Goal: Navigation & Orientation: Find specific page/section

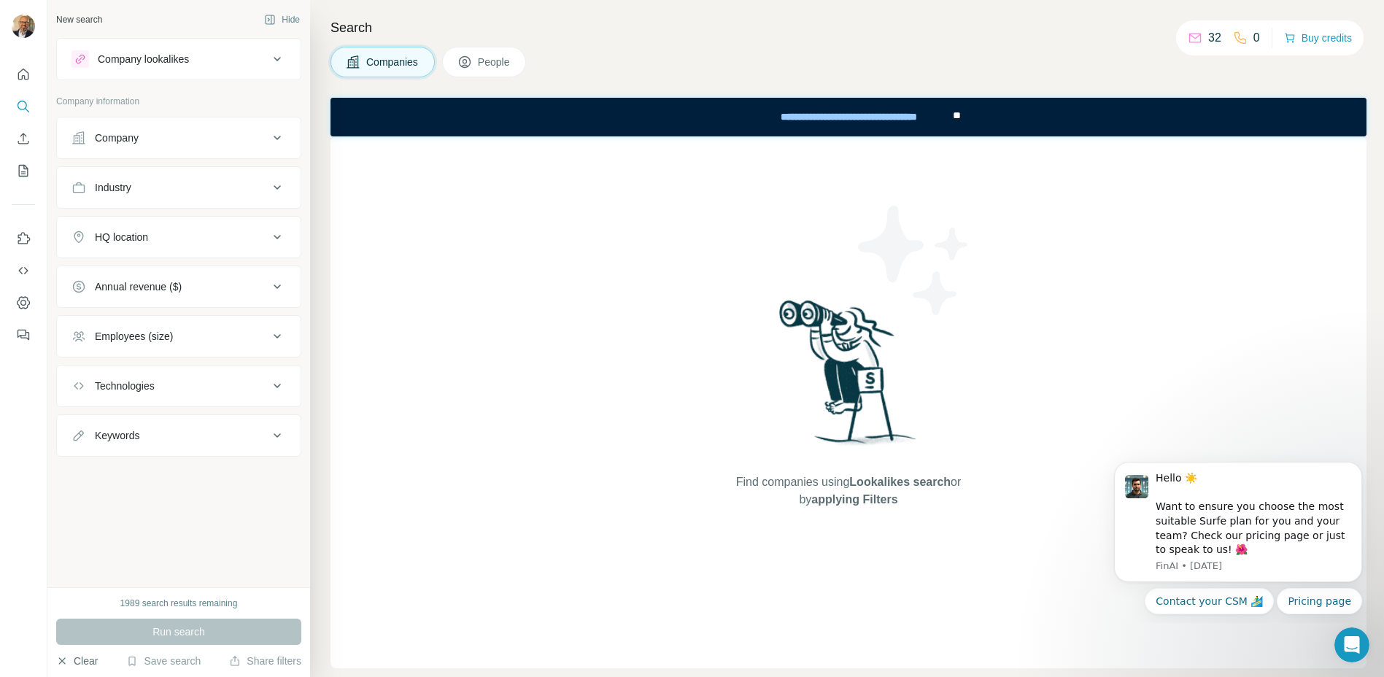
click at [69, 658] on button "Clear" at bounding box center [77, 661] width 42 height 15
click at [157, 521] on div "New search Hide Company lookalikes Company information Company Industry HQ loca…" at bounding box center [178, 293] width 263 height 587
click at [26, 77] on icon "Quick start" at bounding box center [23, 74] width 15 height 15
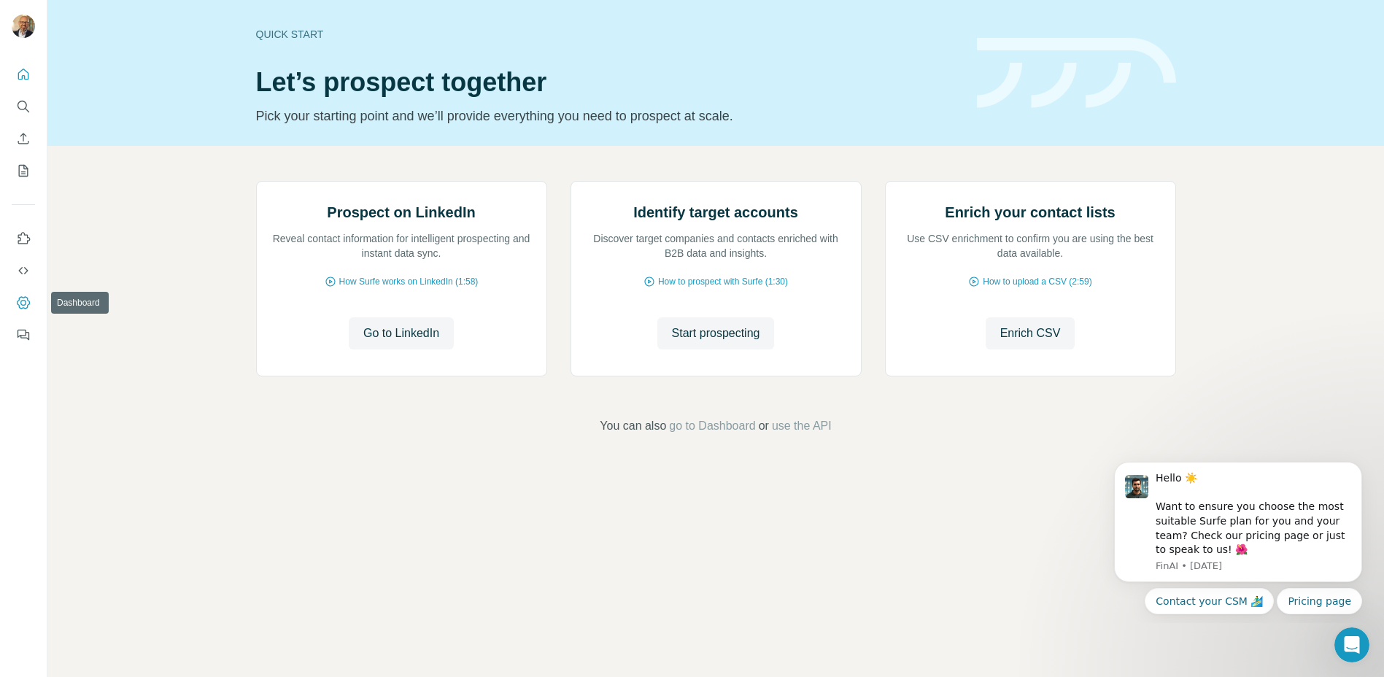
click at [22, 309] on icon "Dashboard" at bounding box center [23, 302] width 15 height 15
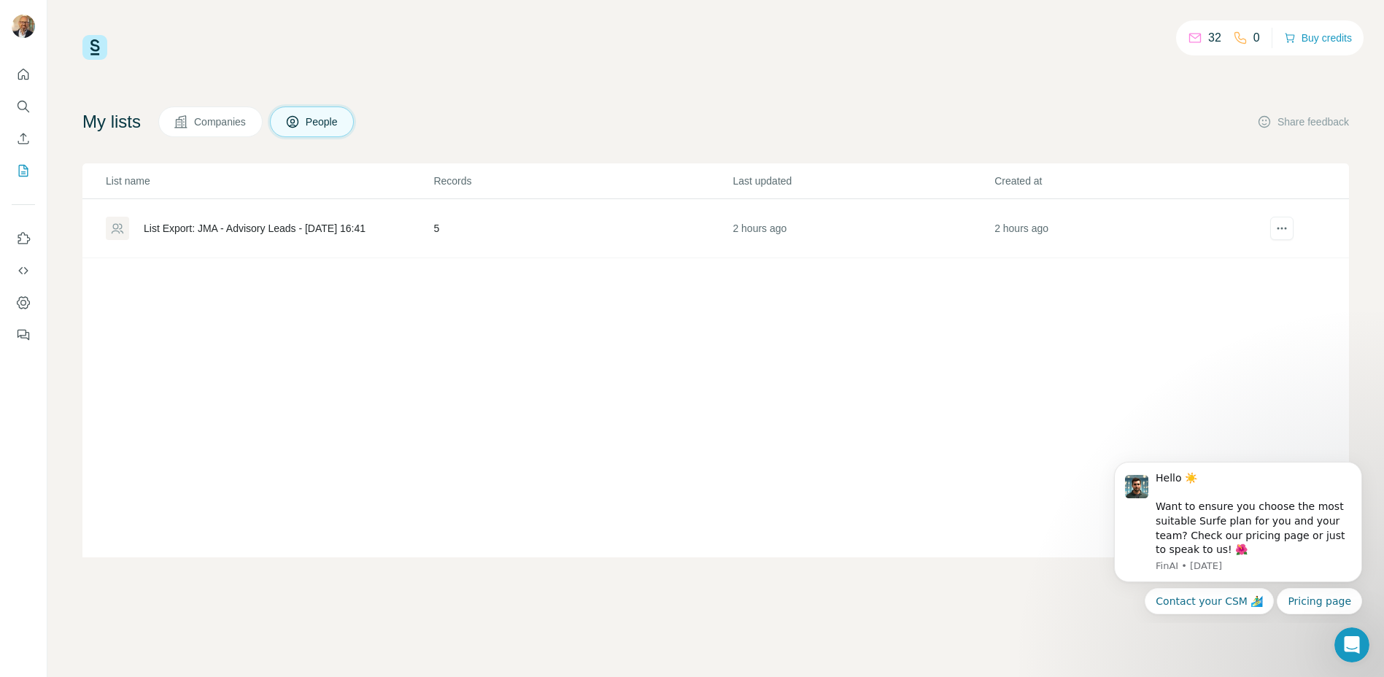
click at [1253, 39] on p "0" at bounding box center [1256, 38] width 7 height 18
click at [1215, 38] on p "32" at bounding box center [1214, 38] width 13 height 18
click at [1208, 39] on p "32" at bounding box center [1214, 38] width 13 height 18
click at [1189, 39] on icon at bounding box center [1195, 38] width 12 height 9
click at [1312, 39] on button "Buy credits" at bounding box center [1318, 38] width 68 height 20
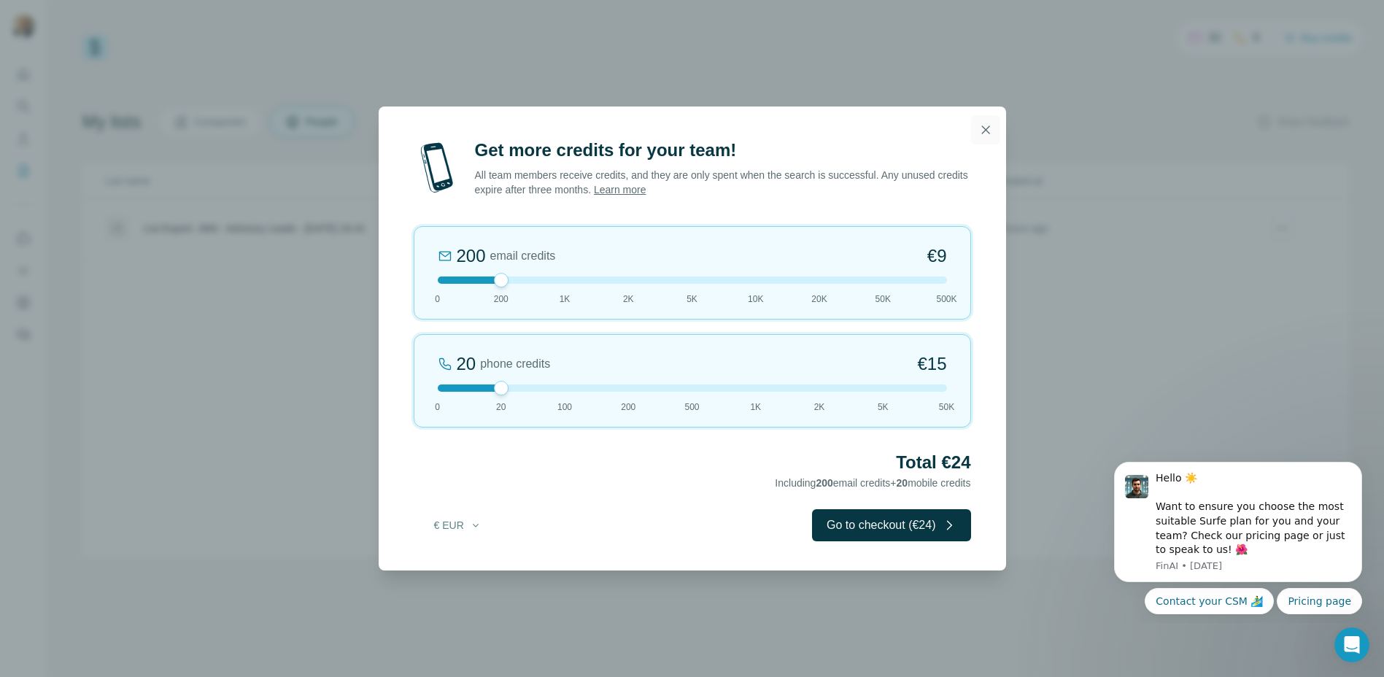
click at [981, 123] on icon "button" at bounding box center [985, 130] width 15 height 15
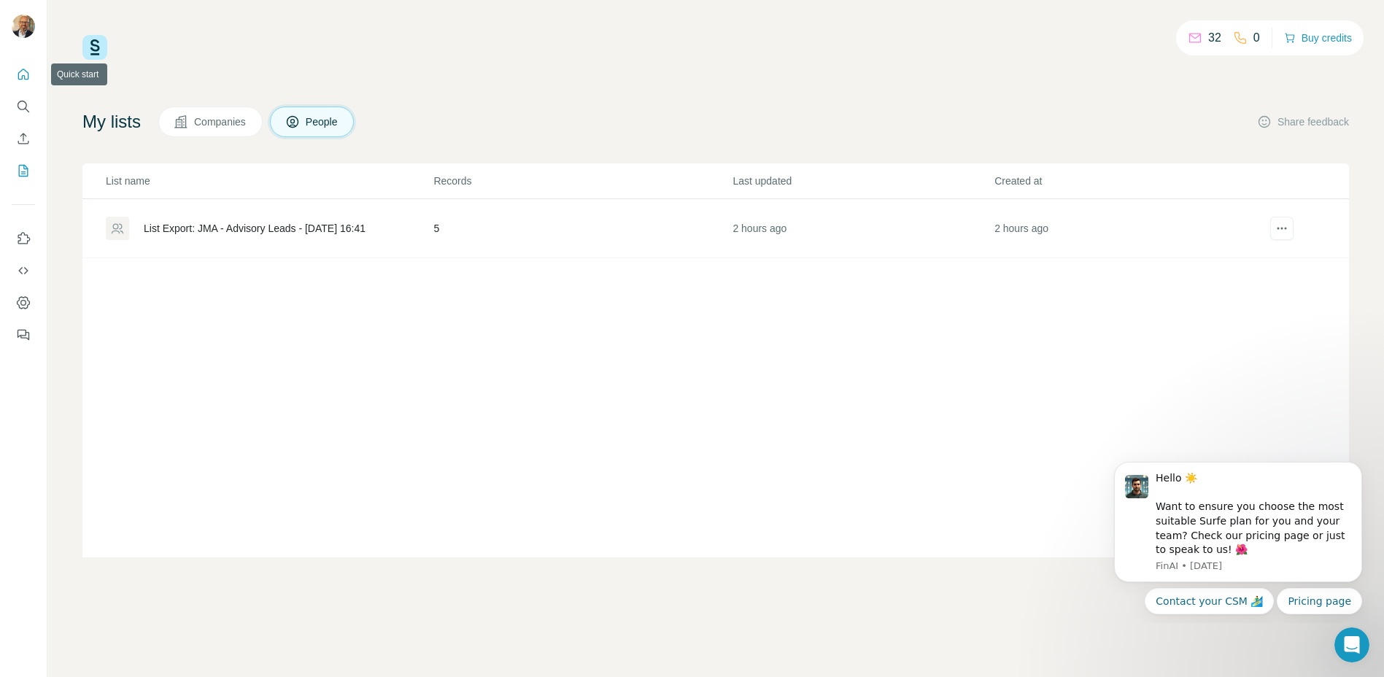
drag, startPoint x: 28, startPoint y: 80, endPoint x: 20, endPoint y: 80, distance: 8.0
click at [28, 80] on icon "Quick start" at bounding box center [23, 74] width 15 height 15
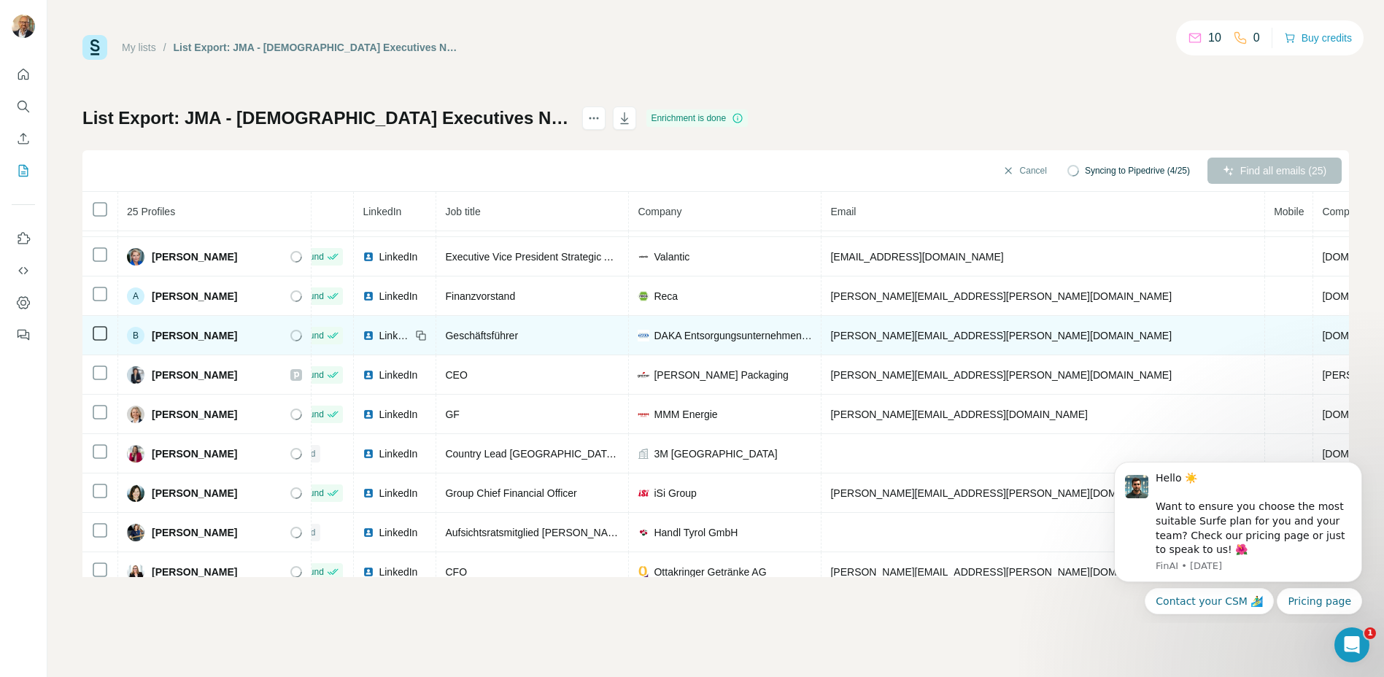
scroll to position [0, 47]
